Goal: Task Accomplishment & Management: Use online tool/utility

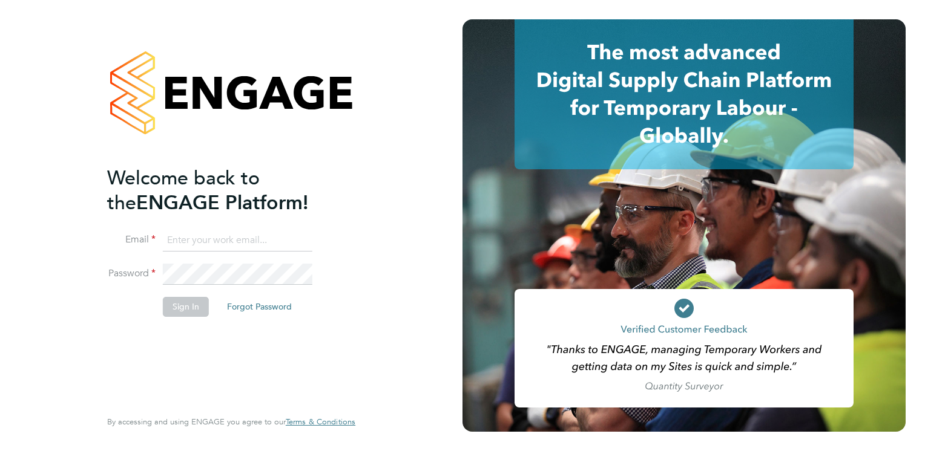
type input "[PERSON_NAME][EMAIL_ADDRESS][PERSON_NAME][DOMAIN_NAME]"
click at [179, 309] on button "Sign In" at bounding box center [186, 306] width 46 height 19
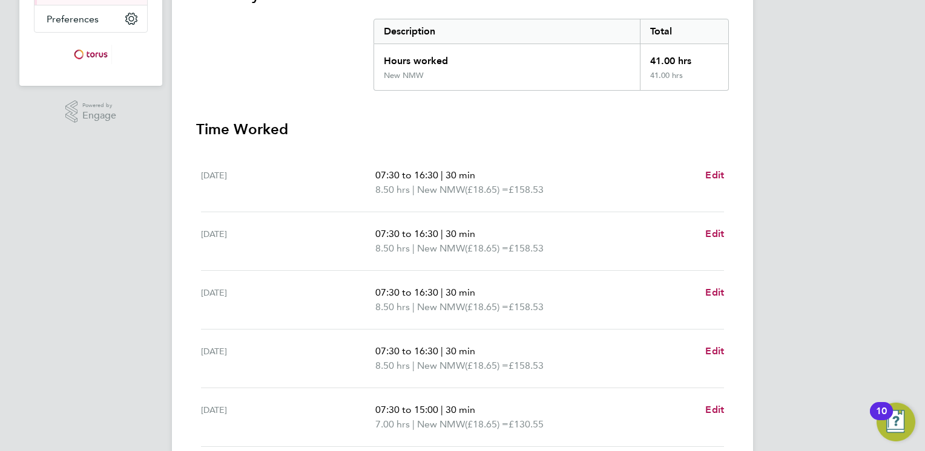
scroll to position [424, 0]
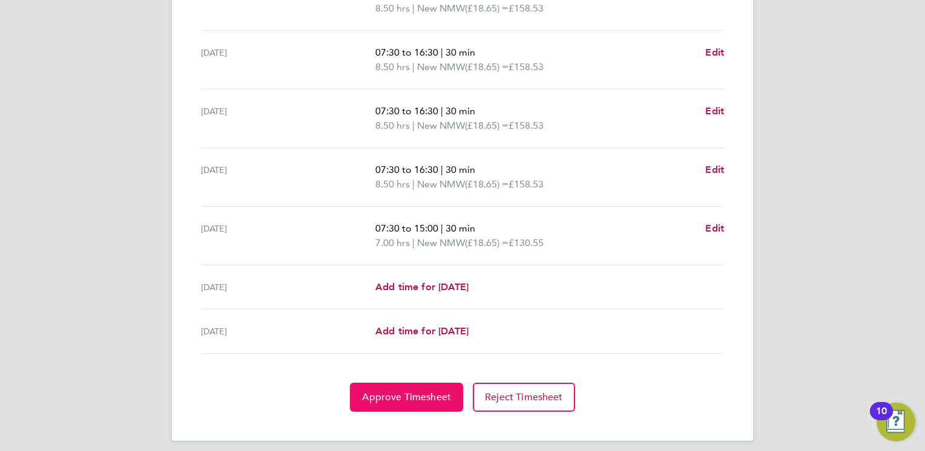
click at [419, 392] on span "Approve Timesheet" at bounding box center [406, 398] width 89 height 12
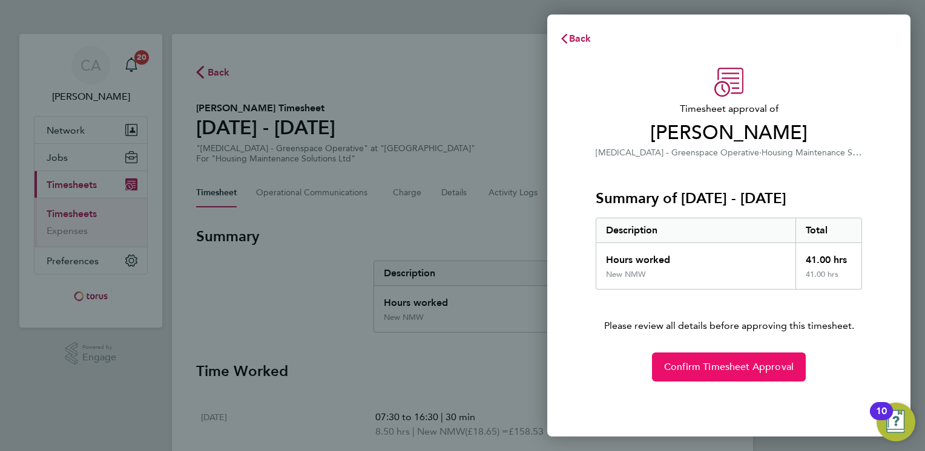
click at [696, 364] on span "Confirm Timesheet Approval" at bounding box center [729, 367] width 130 height 12
